Goal: Transaction & Acquisition: Obtain resource

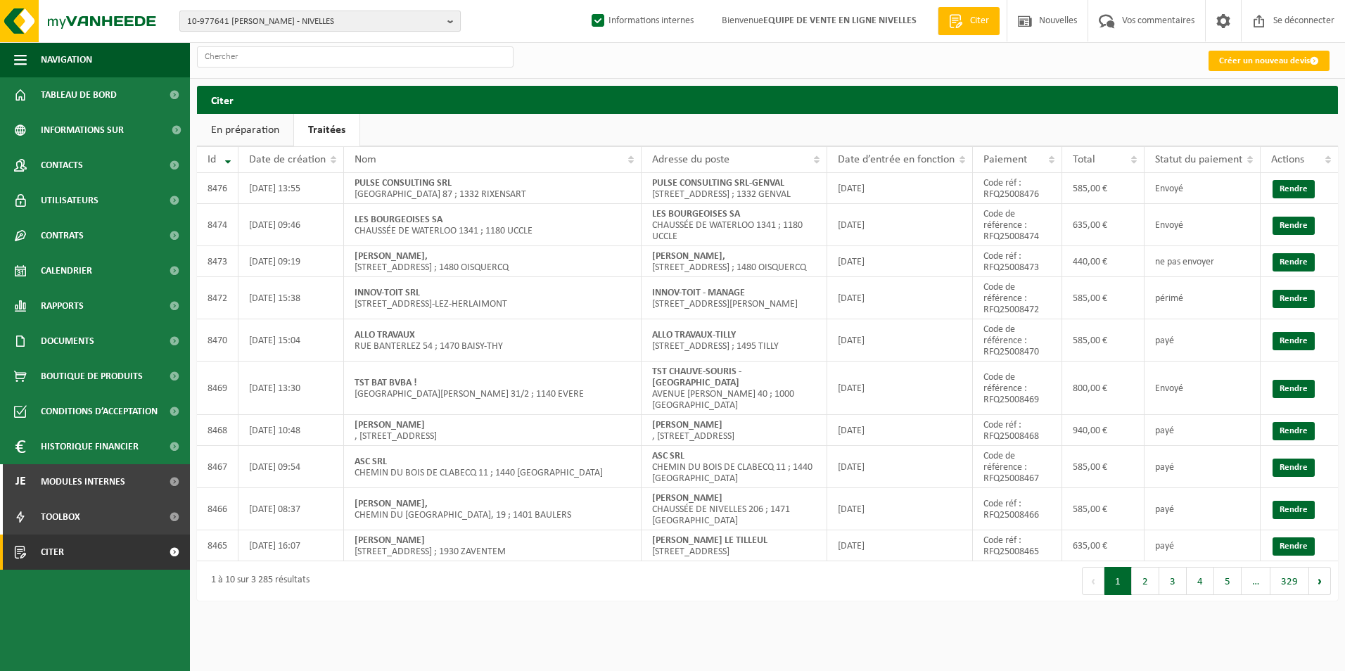
click at [305, 20] on span "10-977641 VOTQUENNE MARTINE - NIVELLES" at bounding box center [314, 21] width 255 height 21
click at [290, 41] on input "text" at bounding box center [320, 44] width 274 height 18
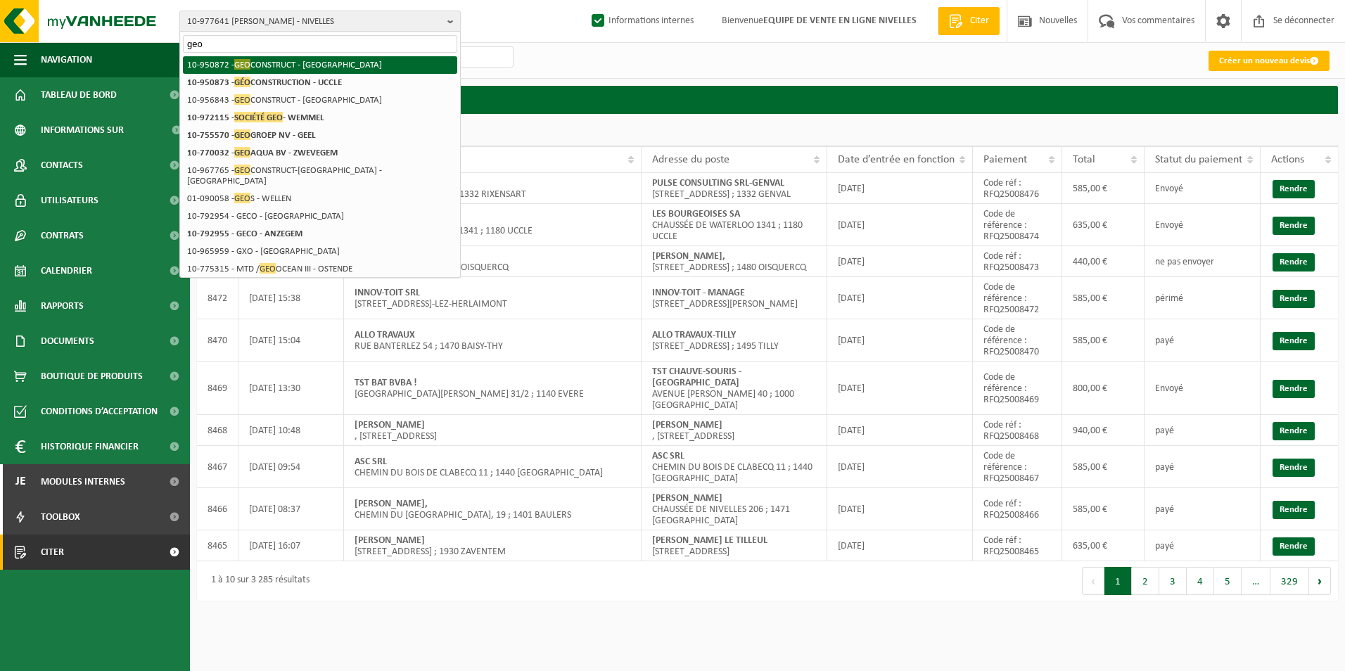
type input "geo"
click at [296, 69] on li "10-950872 - GEO CONSTRUCT - BRUXELLES" at bounding box center [320, 65] width 274 height 18
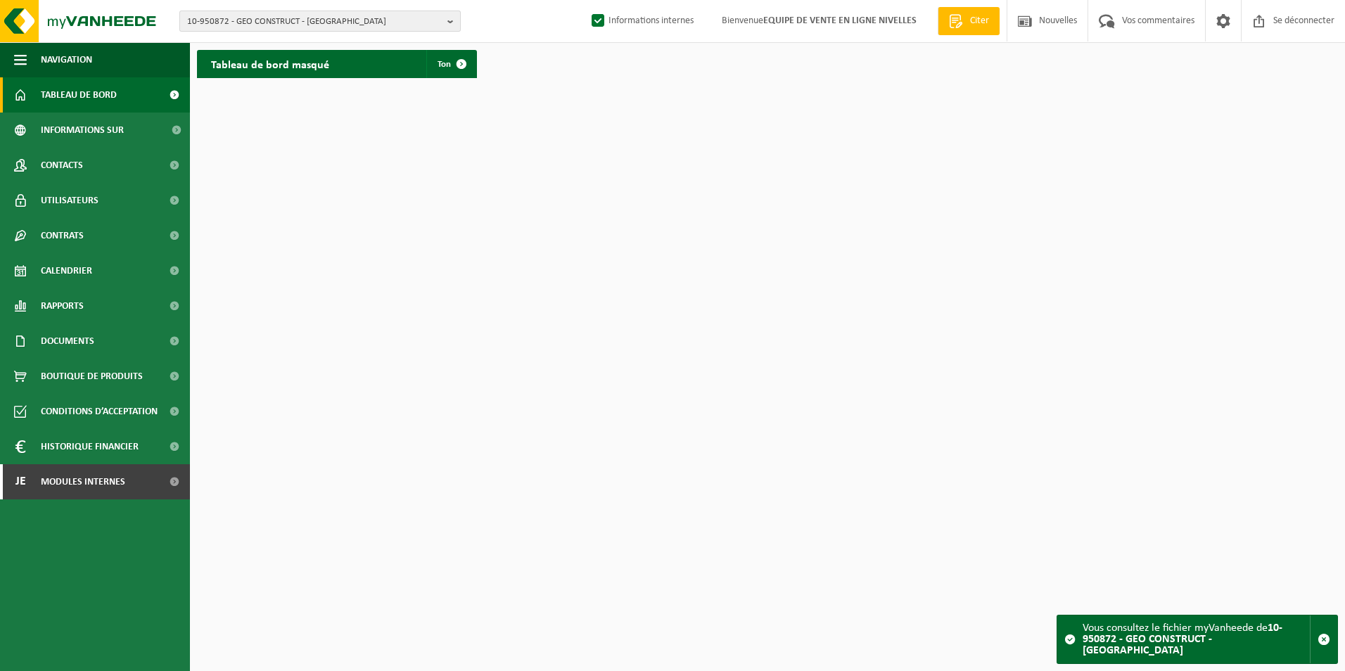
click at [353, 21] on span "10-950872 - GEO CONSTRUCT - [GEOGRAPHIC_DATA]" at bounding box center [314, 21] width 255 height 21
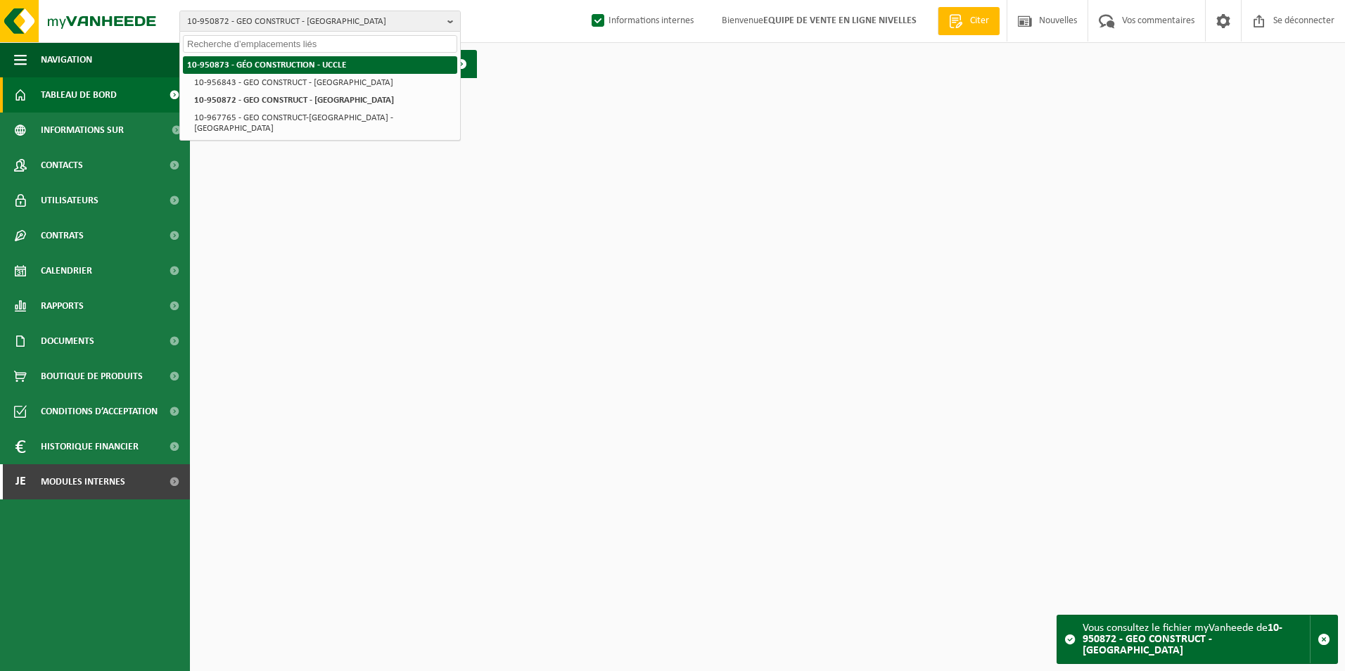
click at [267, 64] on strong "10-950873 - GÉO CONSTRUCTION - UCCLE" at bounding box center [266, 65] width 159 height 9
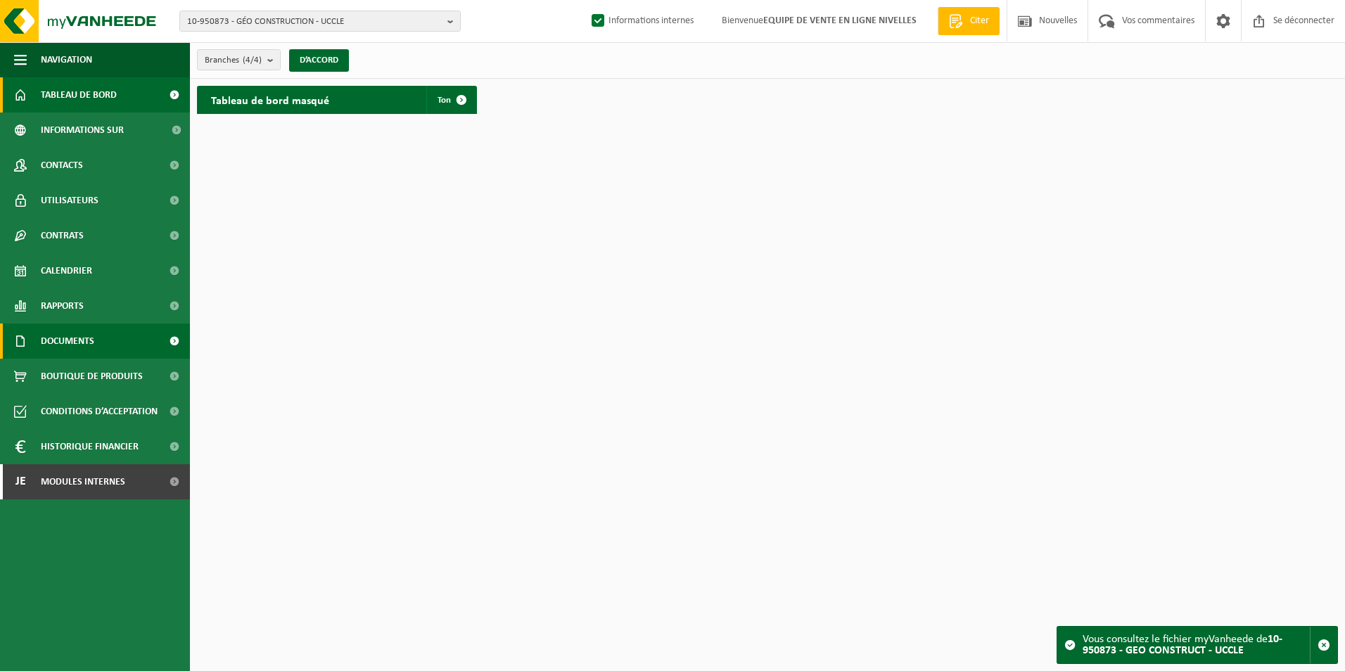
click at [57, 349] on span "Documents" at bounding box center [67, 341] width 53 height 35
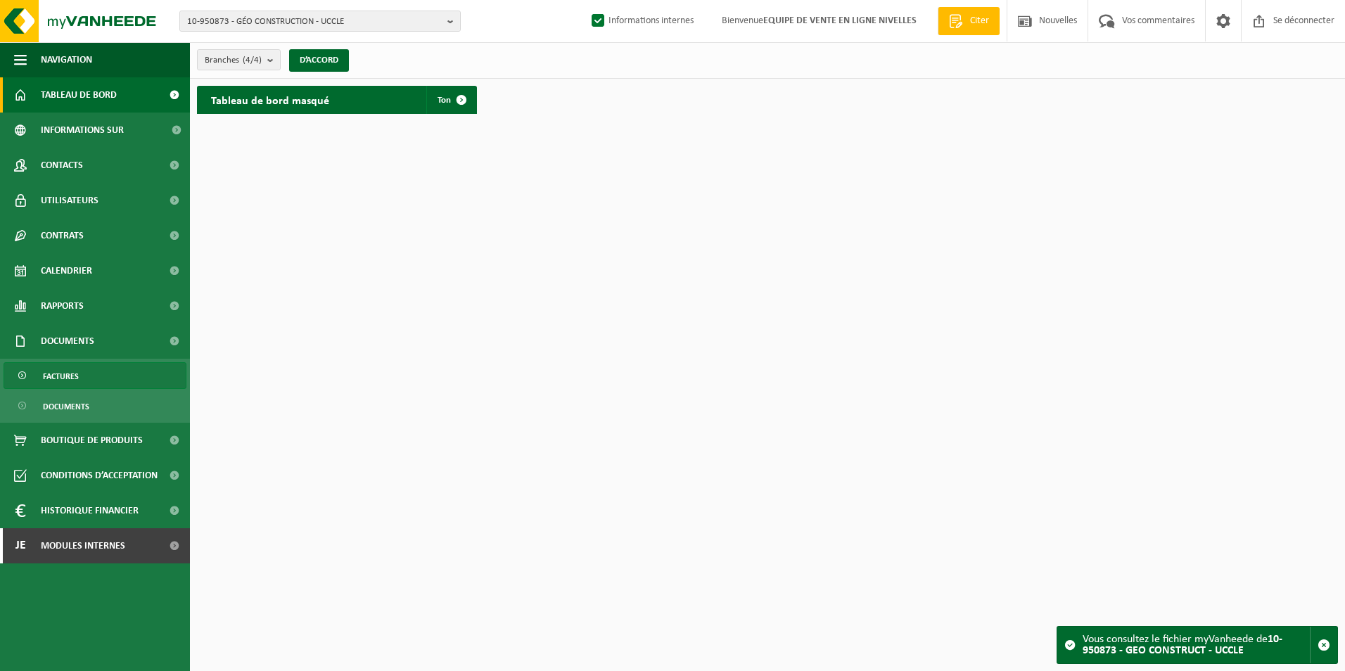
click at [70, 380] on span "Factures" at bounding box center [61, 376] width 36 height 27
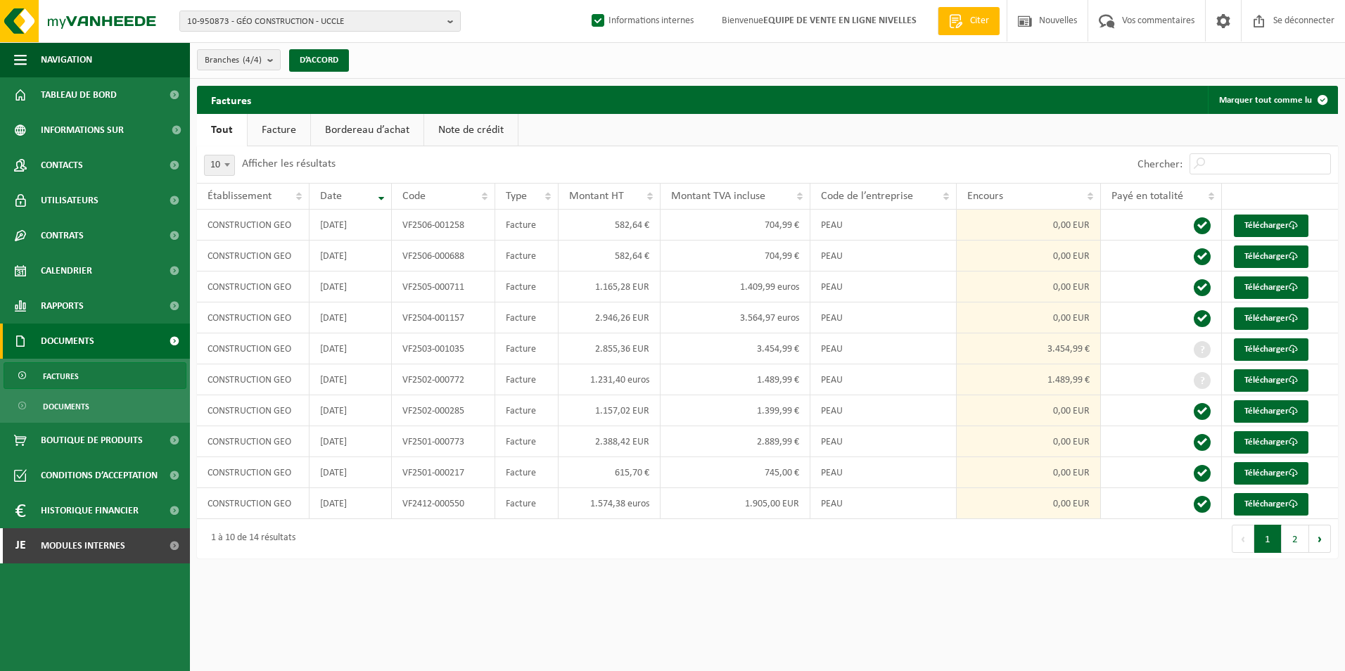
click at [290, 134] on link "Facture" at bounding box center [279, 130] width 63 height 32
click at [1320, 541] on button "Prochain" at bounding box center [1321, 539] width 22 height 28
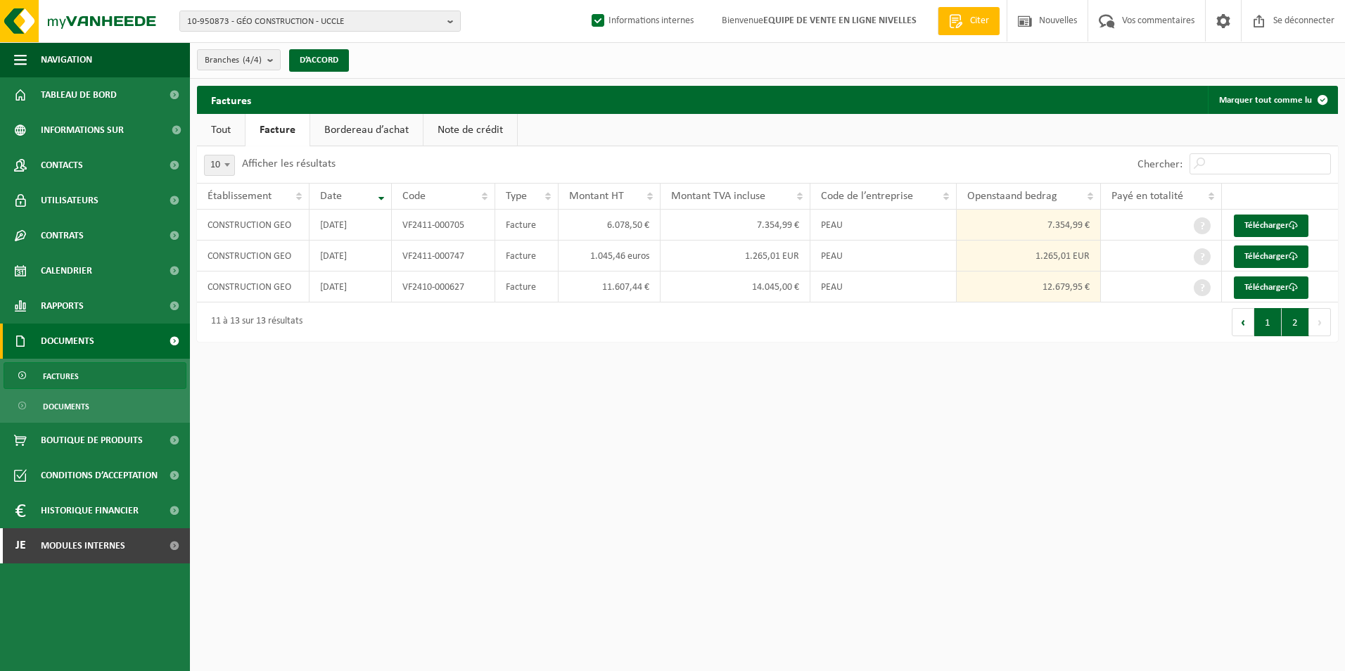
click at [1265, 331] on button "1" at bounding box center [1268, 322] width 27 height 28
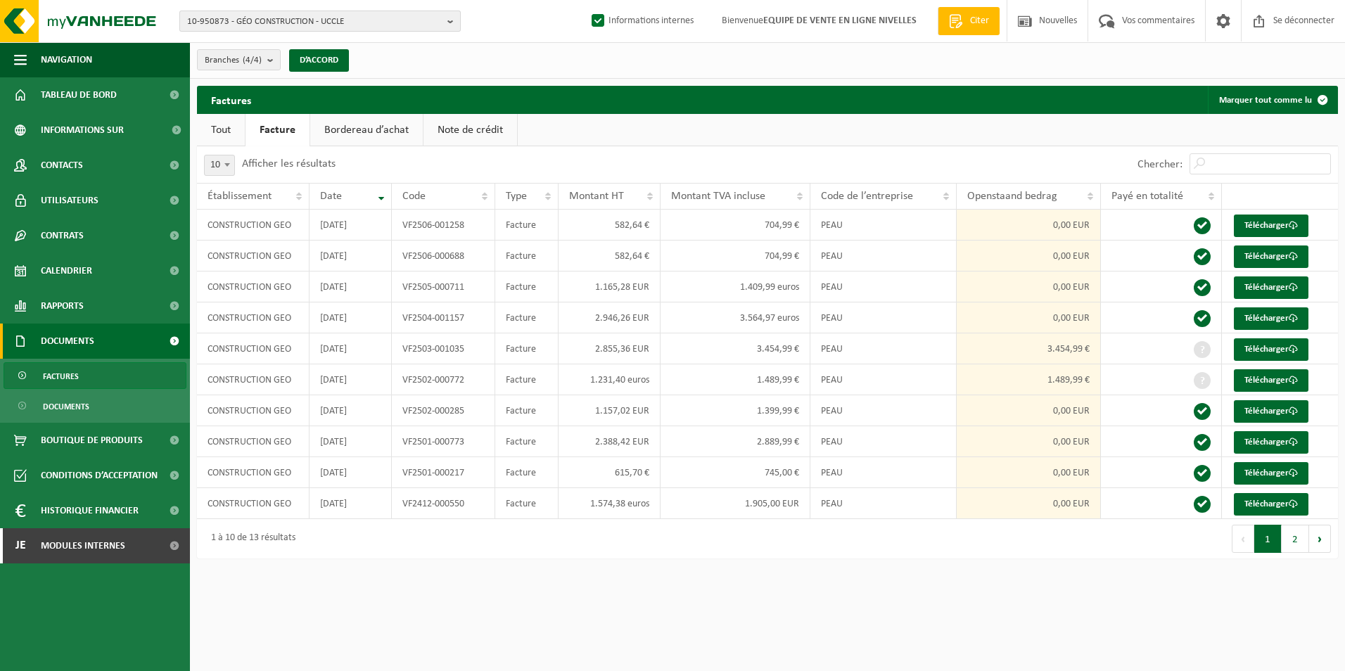
drag, startPoint x: 191, startPoint y: 20, endPoint x: 338, endPoint y: 14, distance: 147.9
click at [338, 14] on span "10-950873 - GÉO CONSTRUCTION - UCCLE" at bounding box center [314, 21] width 255 height 21
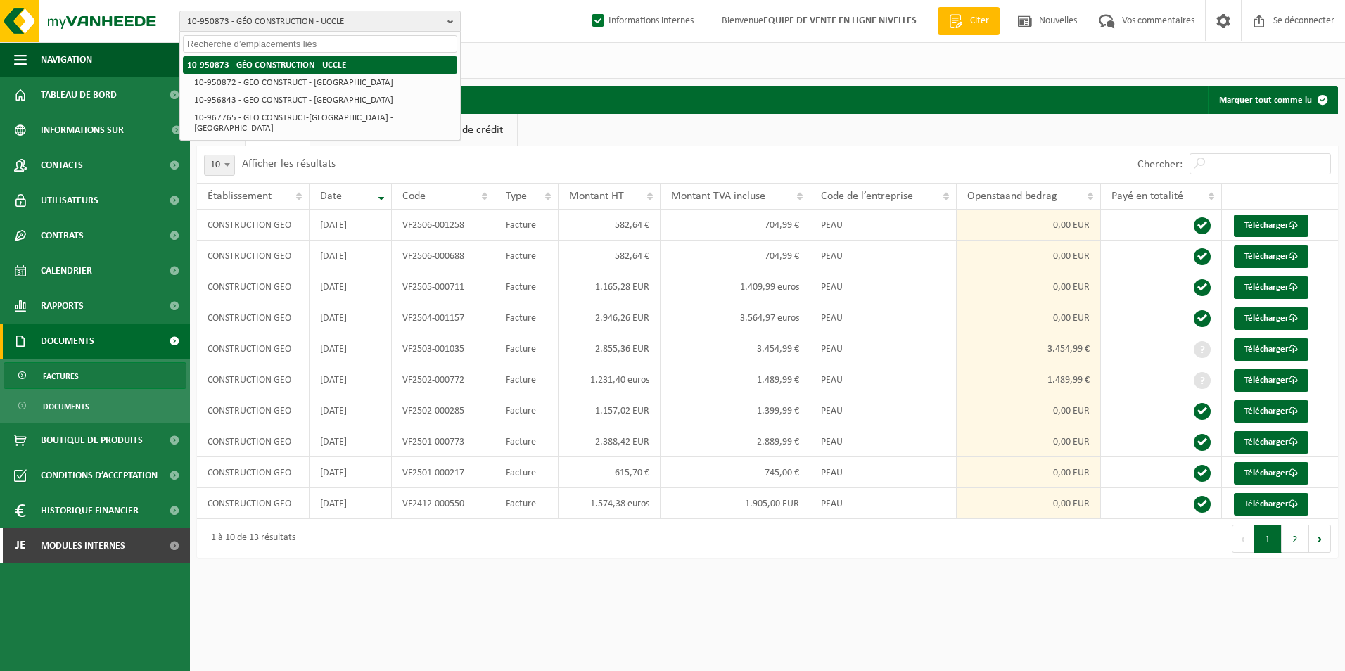
drag, startPoint x: 194, startPoint y: 64, endPoint x: 482, endPoint y: 38, distance: 289.7
click at [482, 38] on div "10-950873 - GÉO CONSTRUCTION - UCCLE 10-950873 - GÉO CONSTRUCTION - UCCLE 10-95…" at bounding box center [672, 21] width 1345 height 43
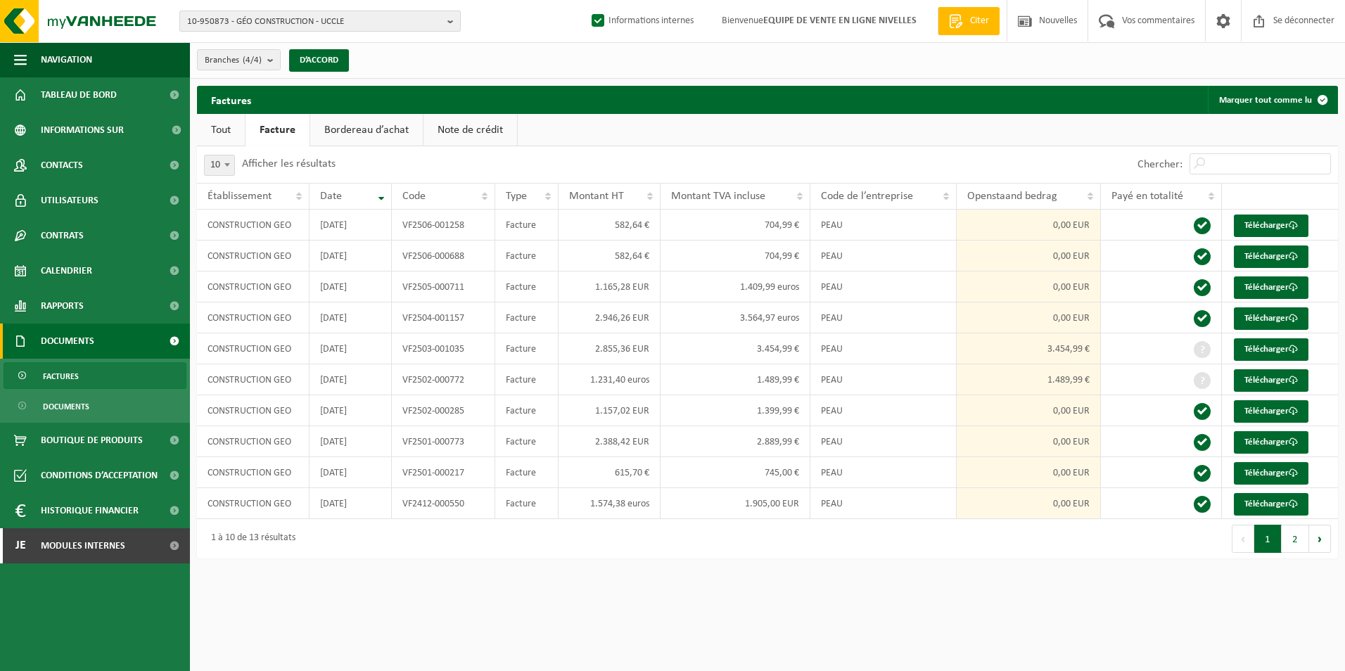
drag, startPoint x: 231, startPoint y: 22, endPoint x: 186, endPoint y: 20, distance: 44.4
click at [186, 20] on button "10-950873 - GÉO CONSTRUCTION - UCCLE" at bounding box center [319, 21] width 281 height 21
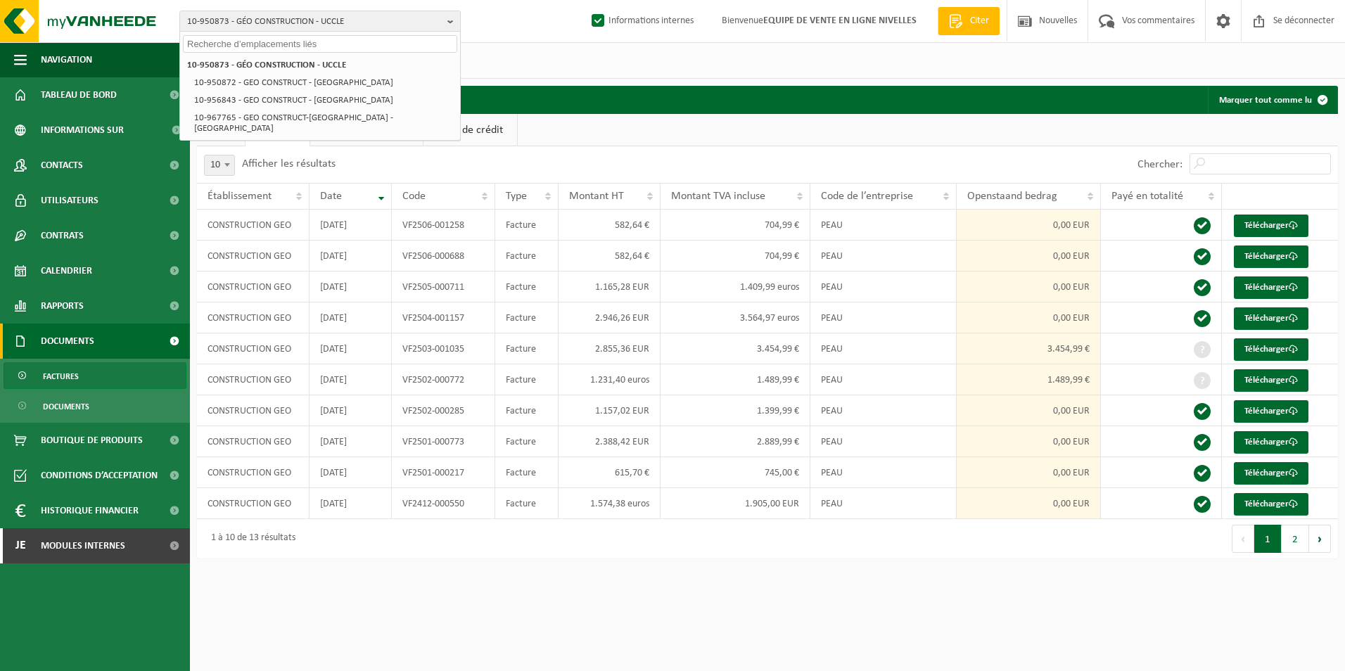
click at [330, 42] on input "text" at bounding box center [320, 44] width 274 height 18
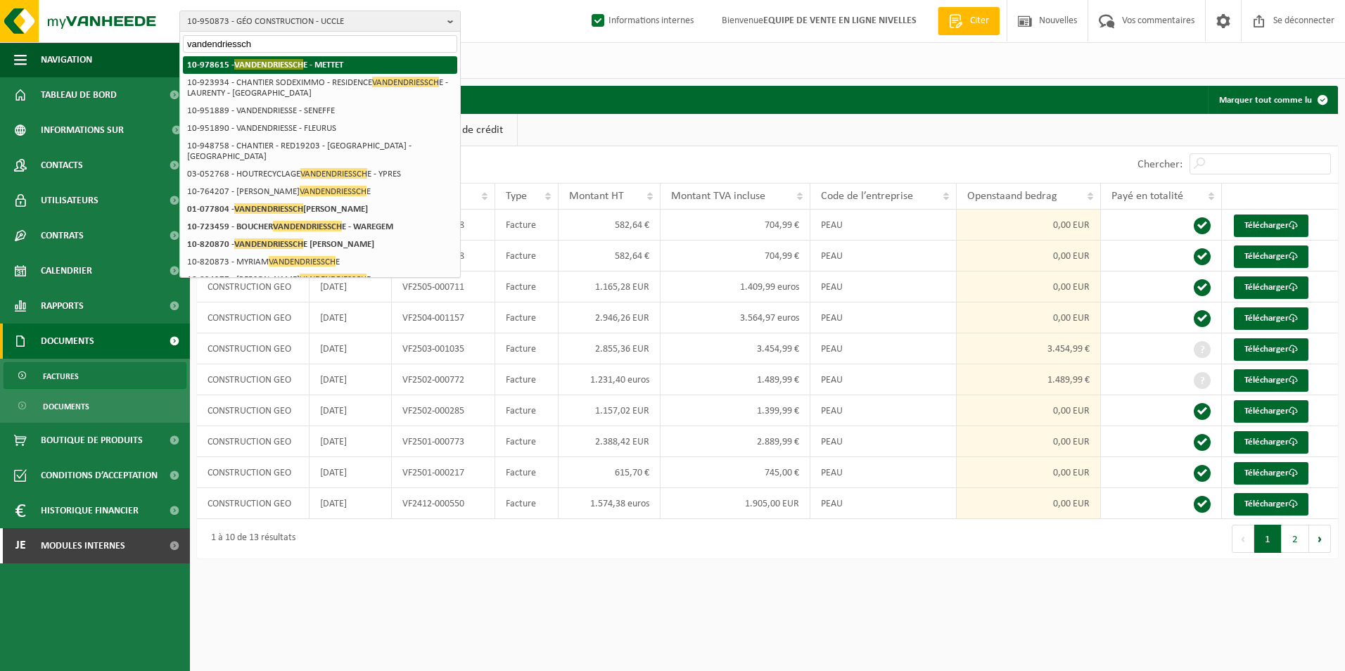
type input "vandendriessch"
click at [305, 68] on strong "10-978615 - VANDENDRIESSCH E - METTET" at bounding box center [265, 64] width 156 height 11
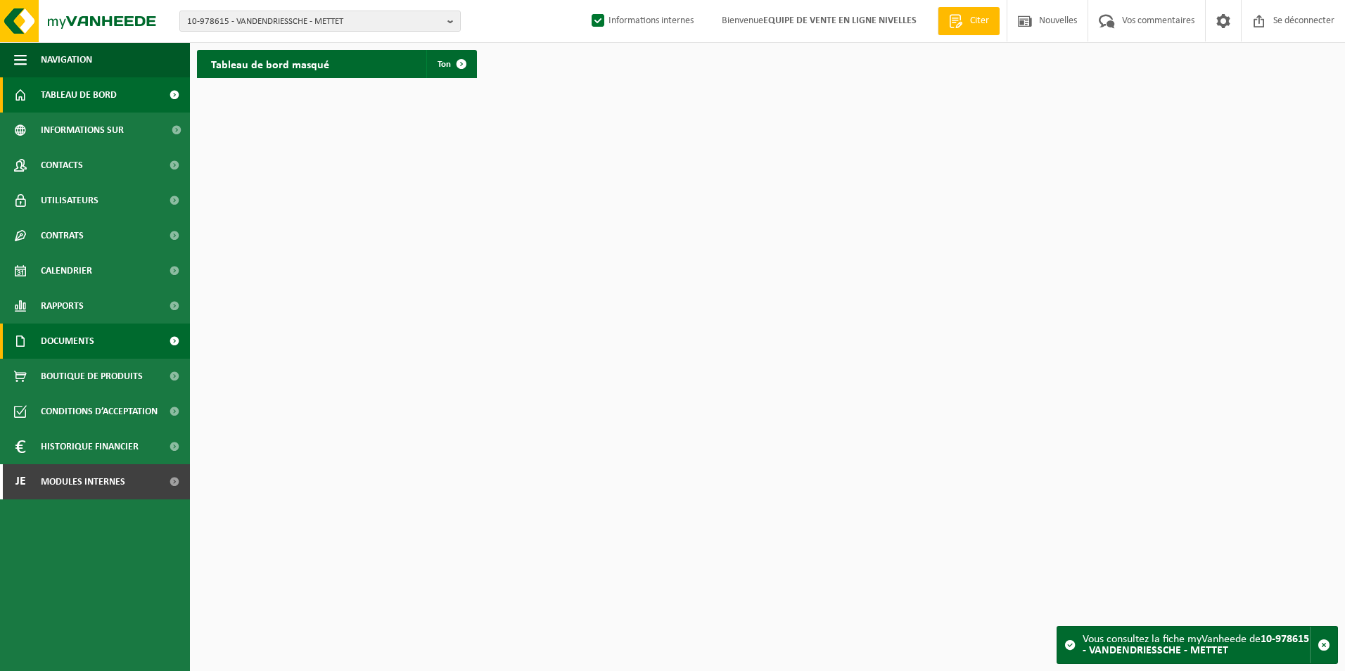
click at [68, 333] on span "Documents" at bounding box center [67, 341] width 53 height 35
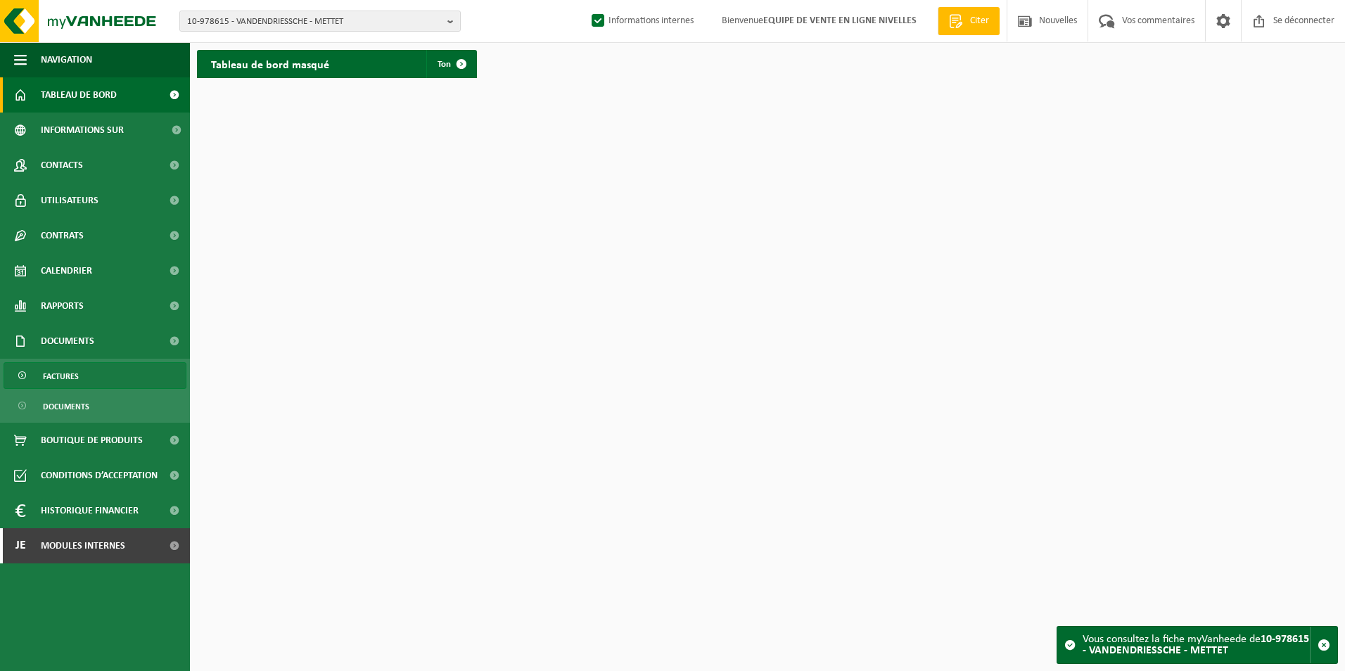
click at [64, 374] on span "Factures" at bounding box center [61, 376] width 36 height 27
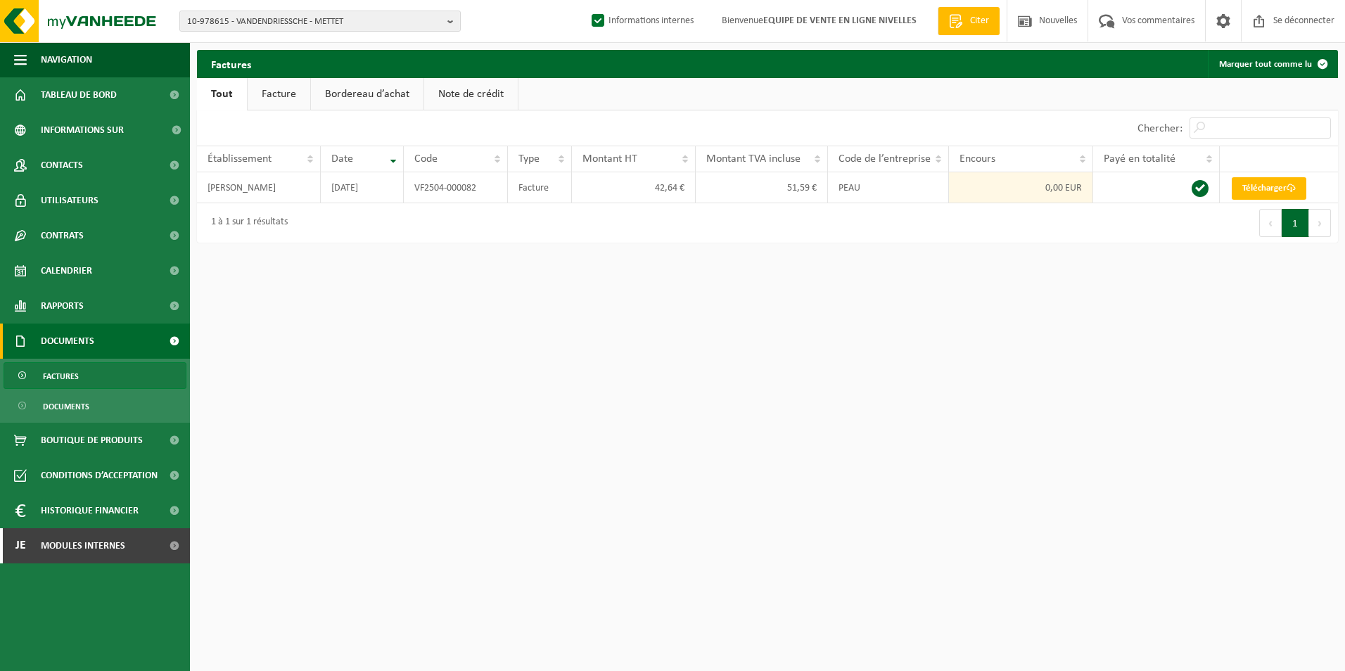
click at [281, 91] on link "Facture" at bounding box center [279, 94] width 63 height 32
click at [1269, 193] on font "Télécharger" at bounding box center [1268, 188] width 44 height 9
click at [63, 544] on span "Modules internes" at bounding box center [83, 545] width 84 height 35
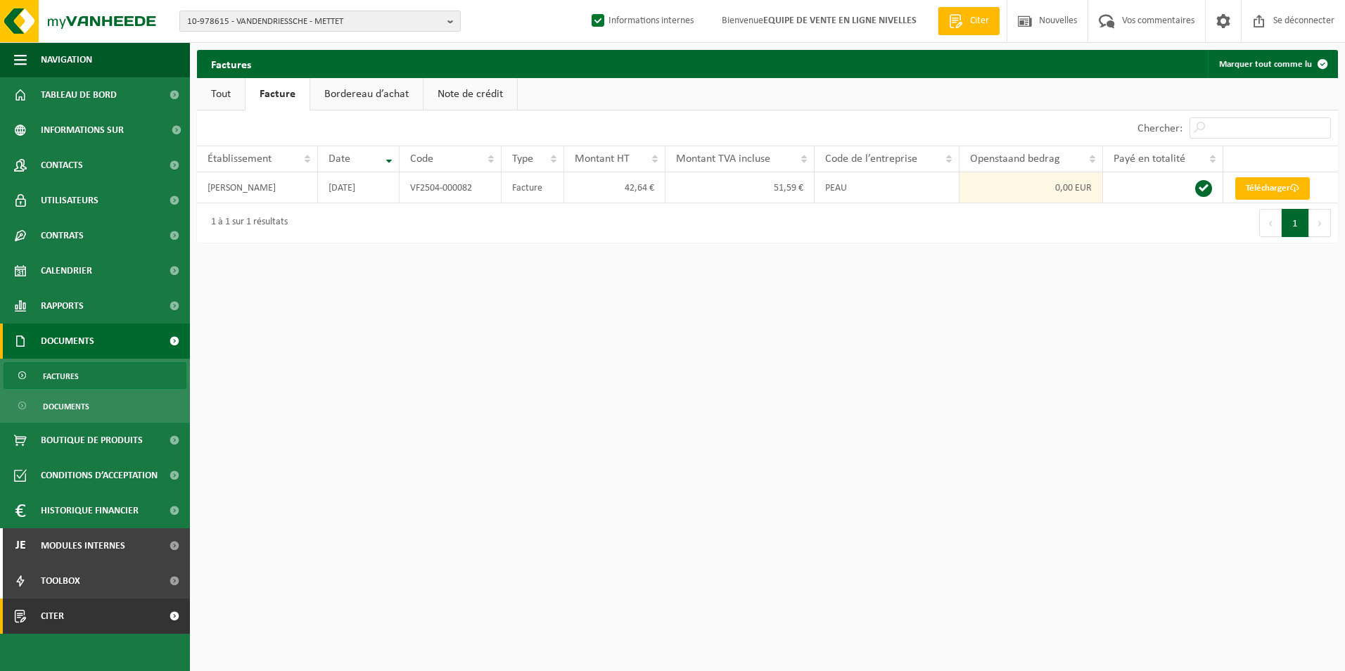
click at [53, 616] on span "Citer" at bounding box center [52, 616] width 23 height 35
